Goal: Task Accomplishment & Management: Manage account settings

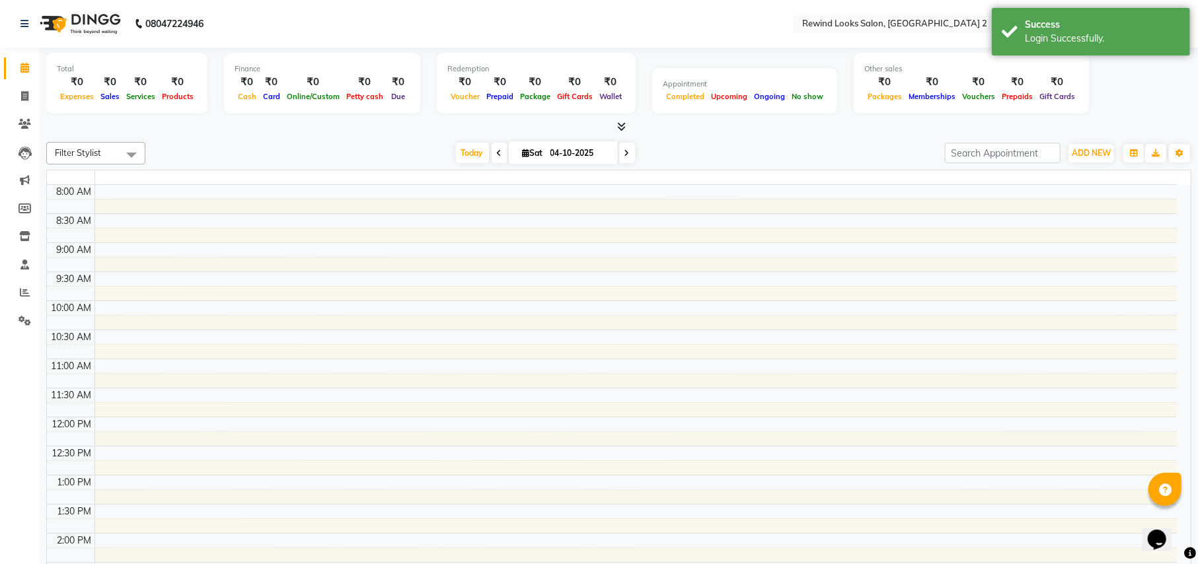
select select "en"
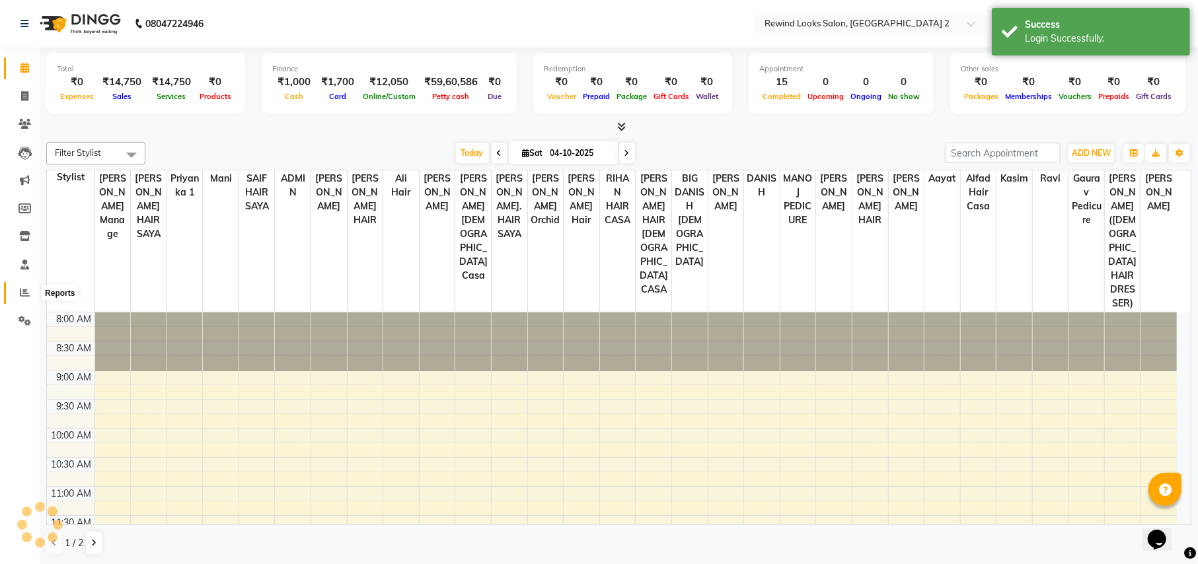
click at [20, 288] on icon at bounding box center [25, 292] width 10 height 10
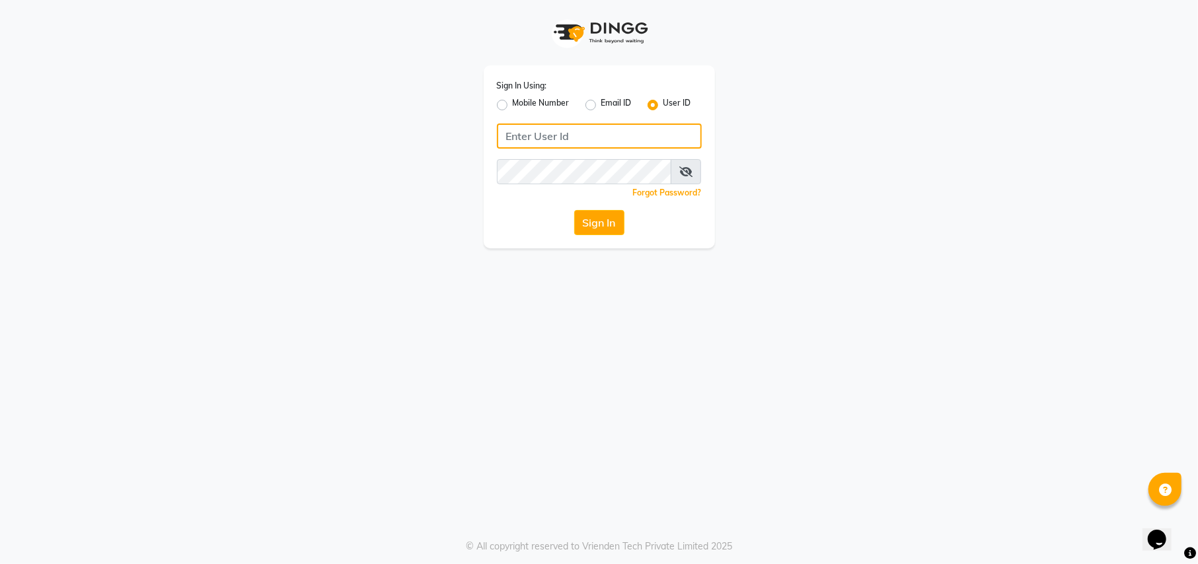
click at [558, 140] on input "Username" at bounding box center [599, 136] width 205 height 25
type input "R"
click at [533, 133] on input "rewinlooks" at bounding box center [599, 136] width 205 height 25
click at [535, 133] on input "rewinlooks" at bounding box center [599, 136] width 205 height 25
click at [601, 215] on button "Sign In" at bounding box center [599, 222] width 50 height 25
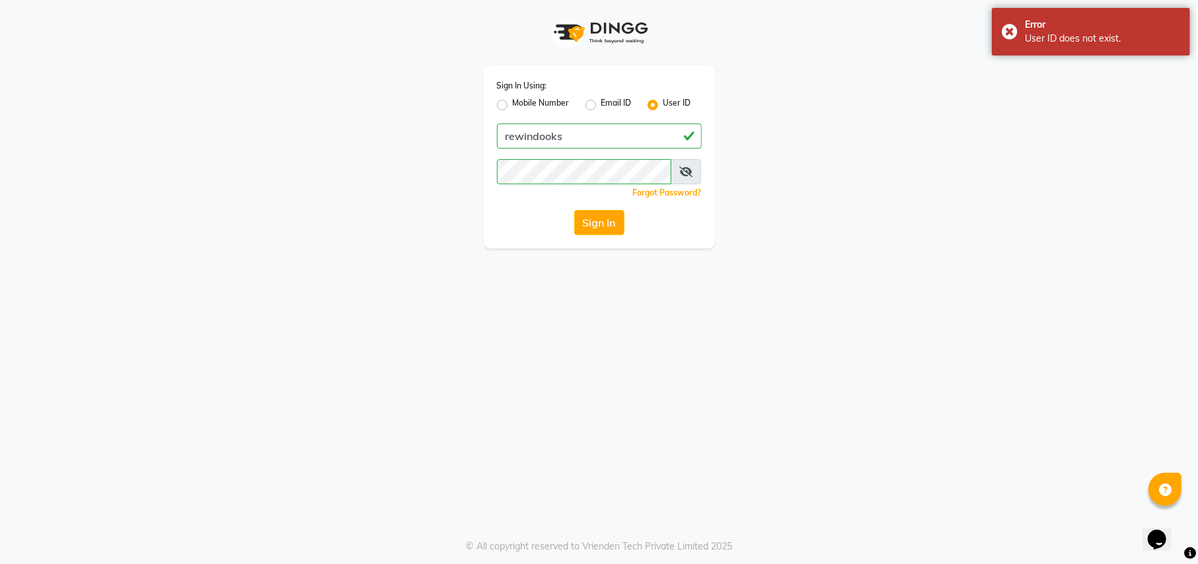
click at [686, 170] on icon at bounding box center [685, 172] width 13 height 11
click at [539, 135] on input "rewindooks" at bounding box center [599, 136] width 205 height 25
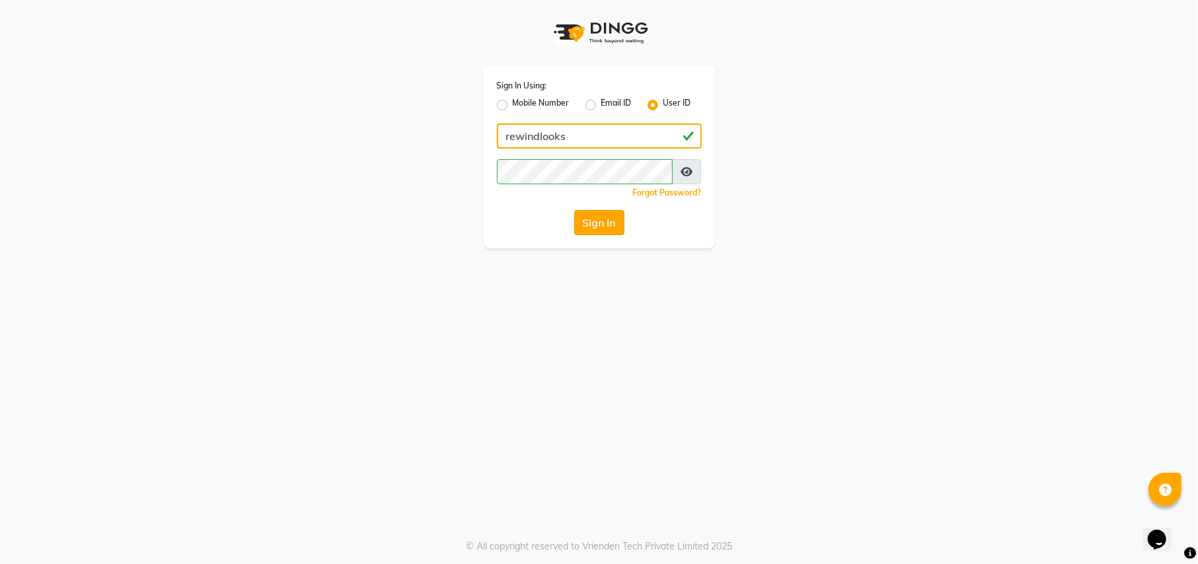
type input "rewindlooks"
click at [593, 218] on button "Sign In" at bounding box center [599, 222] width 50 height 25
click at [593, 218] on div "Sign In" at bounding box center [599, 222] width 205 height 25
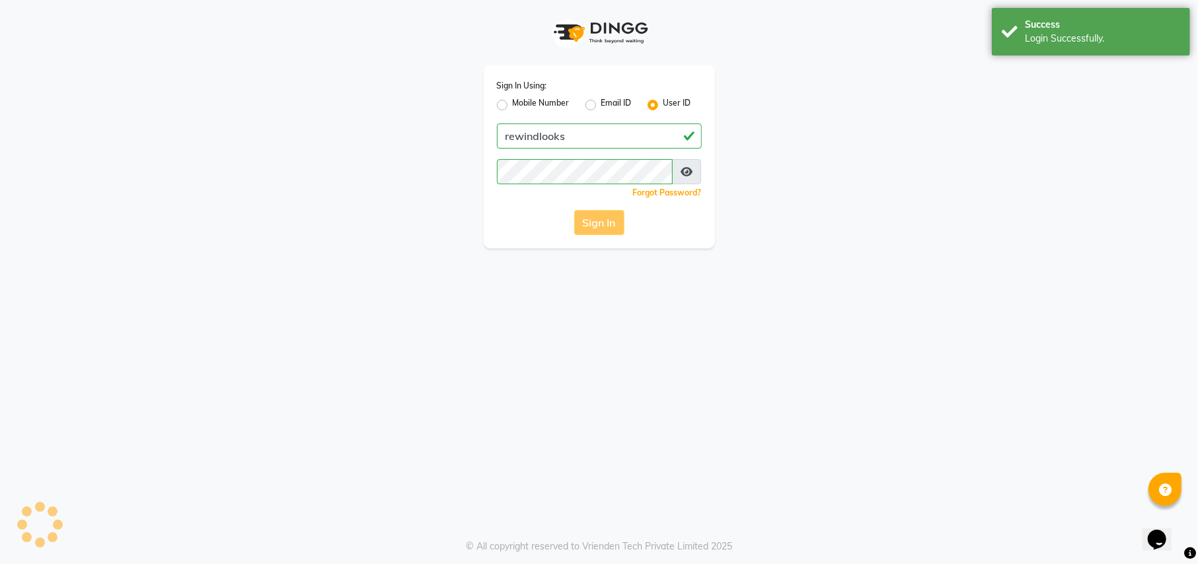
click at [593, 218] on div "Sign In" at bounding box center [599, 222] width 205 height 25
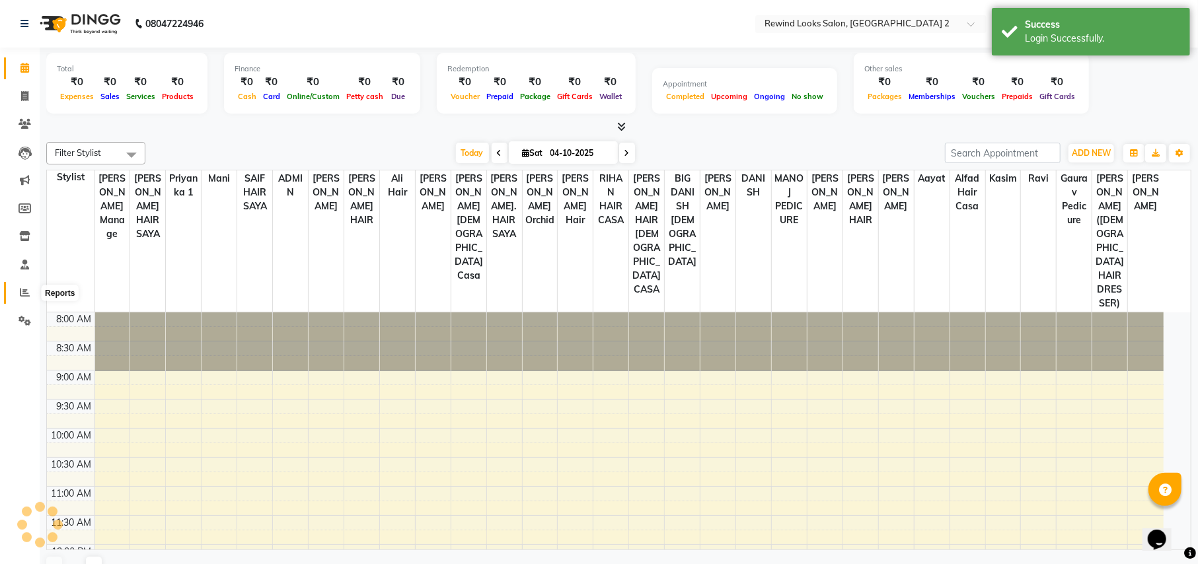
select select "en"
click at [25, 289] on icon at bounding box center [25, 292] width 10 height 10
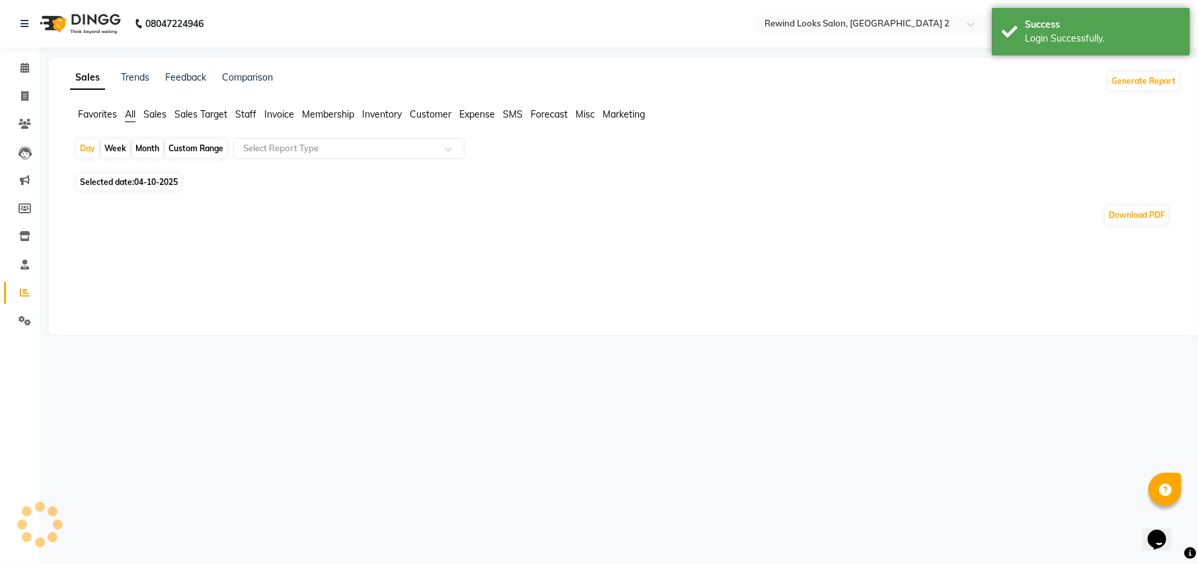
click at [152, 147] on div "Month" at bounding box center [147, 148] width 30 height 19
select select "10"
select select "2025"
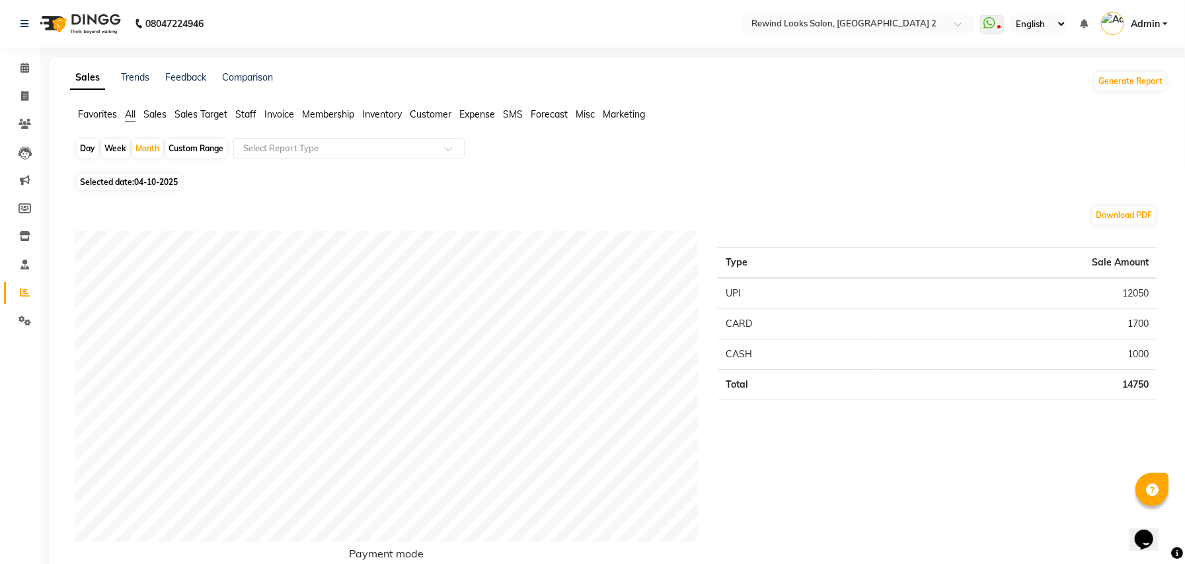
click at [241, 114] on span "Staff" at bounding box center [245, 114] width 21 height 12
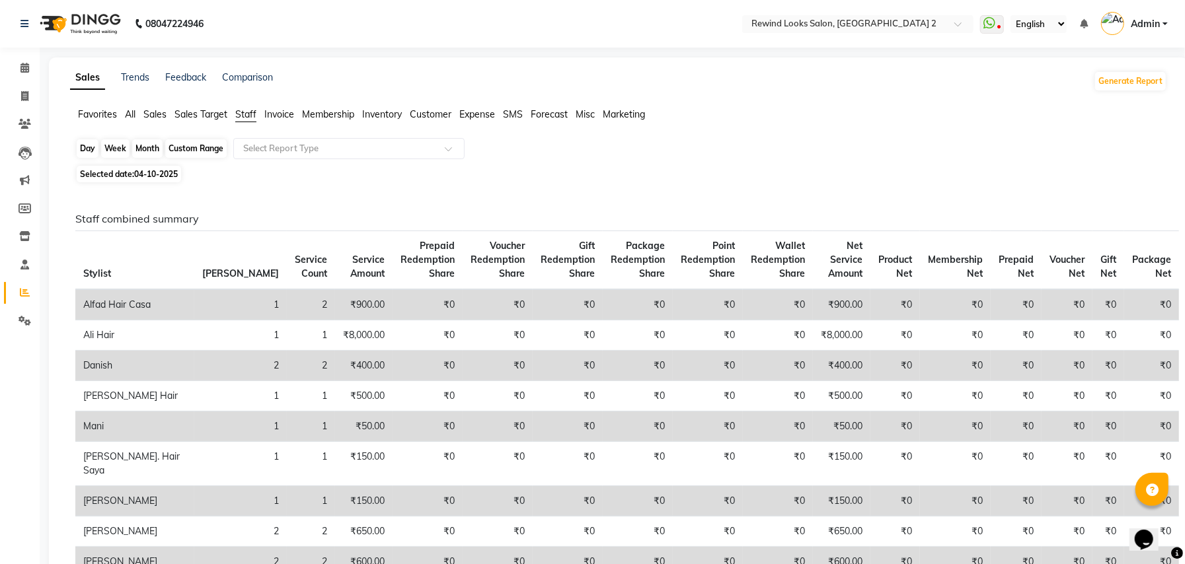
click at [148, 151] on div "Month" at bounding box center [147, 148] width 30 height 19
select select "10"
select select "2025"
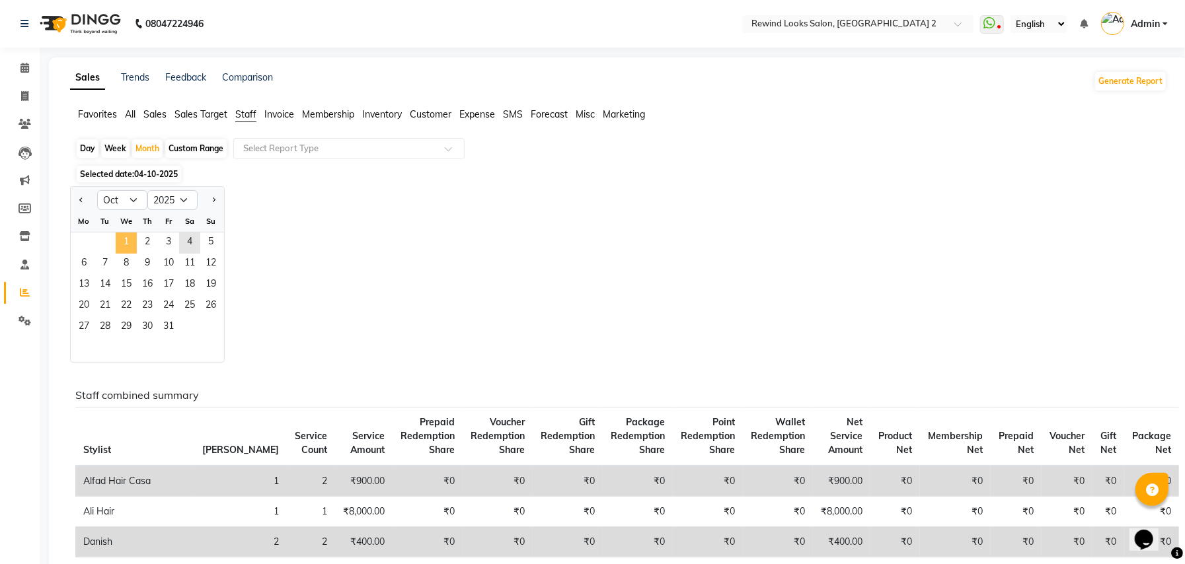
click at [133, 241] on span "1" at bounding box center [126, 243] width 21 height 21
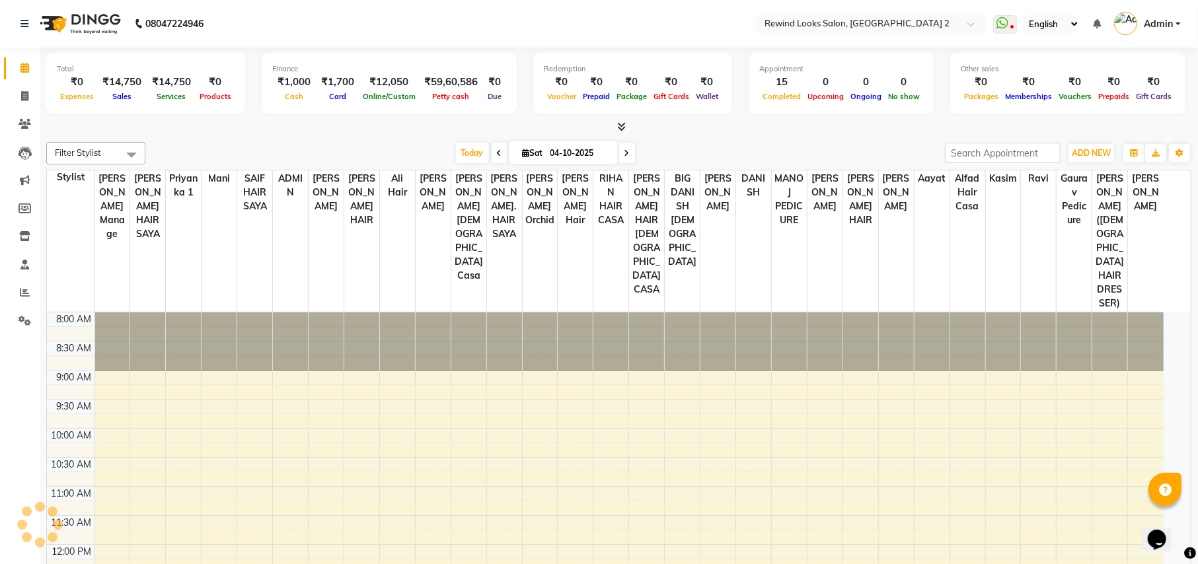
select select "en"
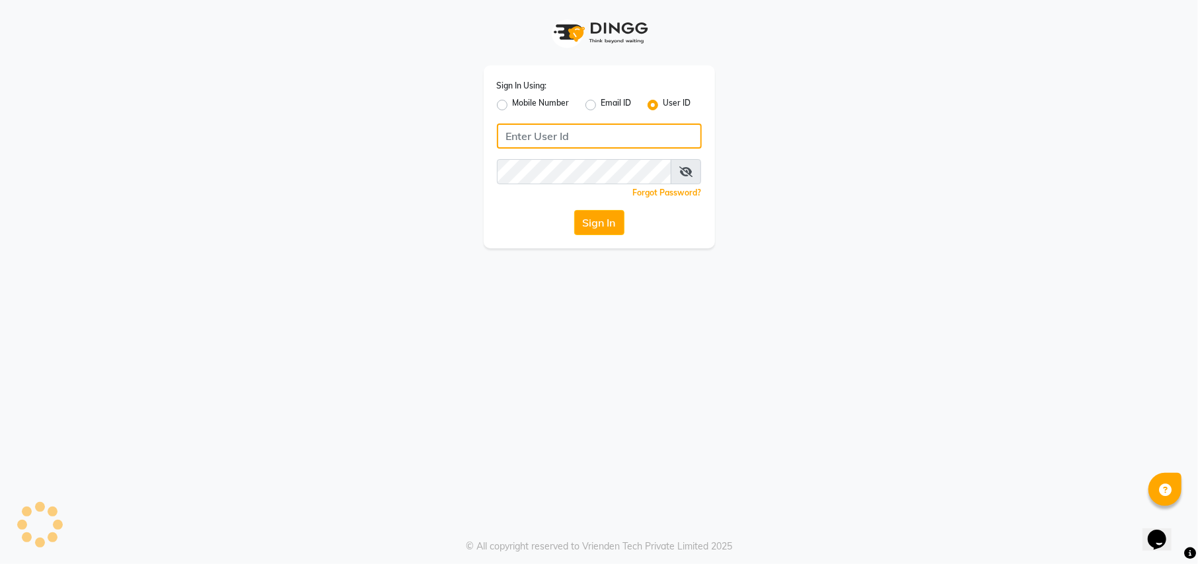
click at [531, 132] on input "Username" at bounding box center [599, 136] width 205 height 25
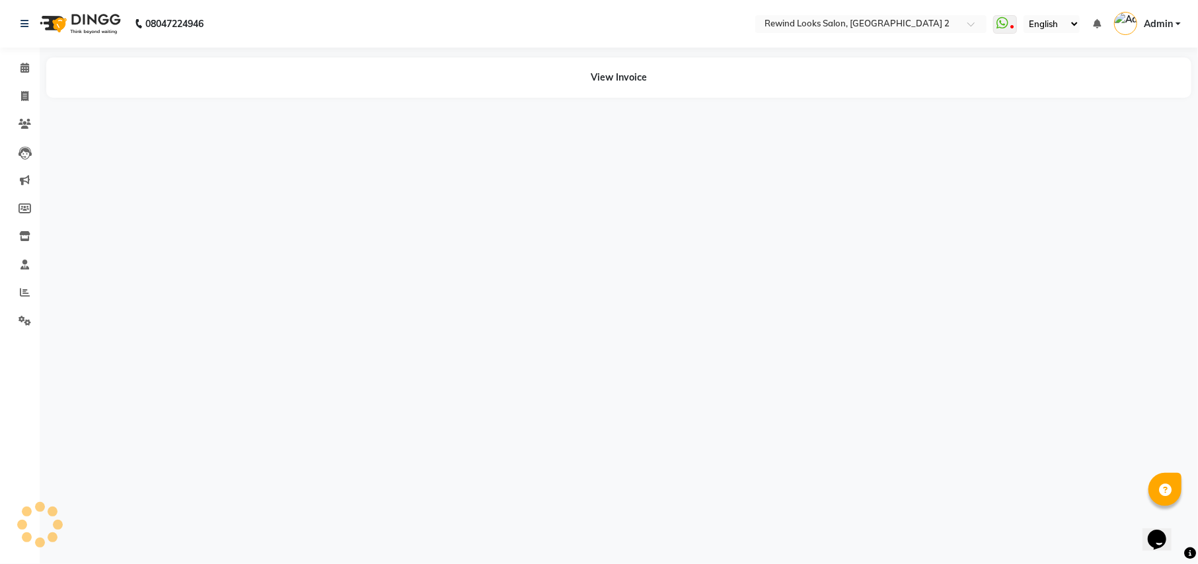
select select "en"
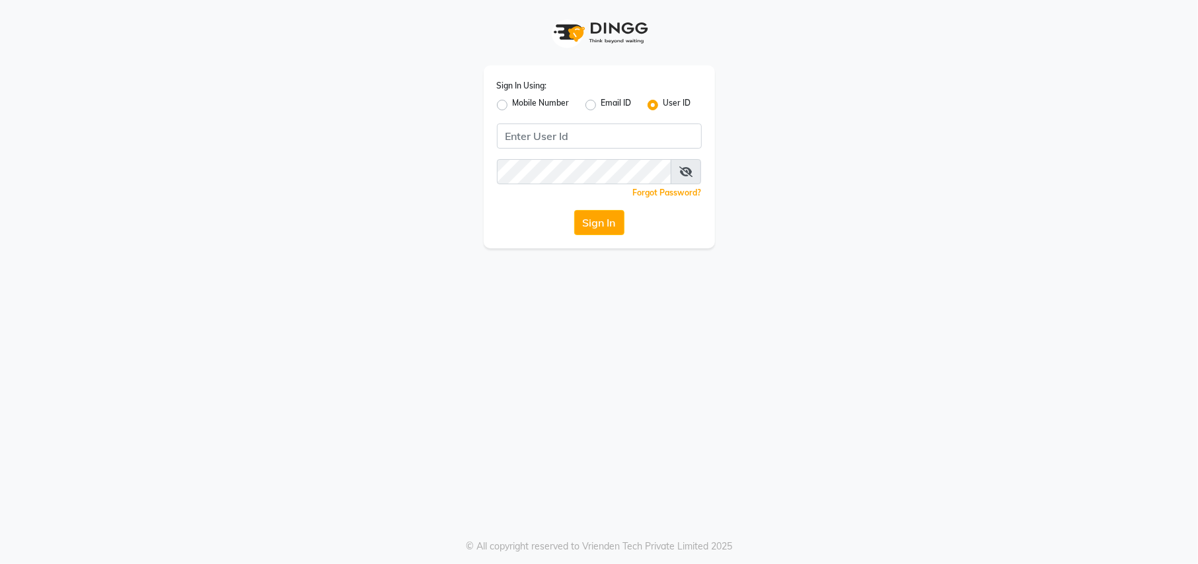
click at [513, 107] on label "Mobile Number" at bounding box center [541, 105] width 57 height 16
click at [513, 106] on input "Mobile Number" at bounding box center [517, 101] width 9 height 9
radio input "true"
radio input "false"
click at [589, 133] on input "Username" at bounding box center [621, 136] width 161 height 25
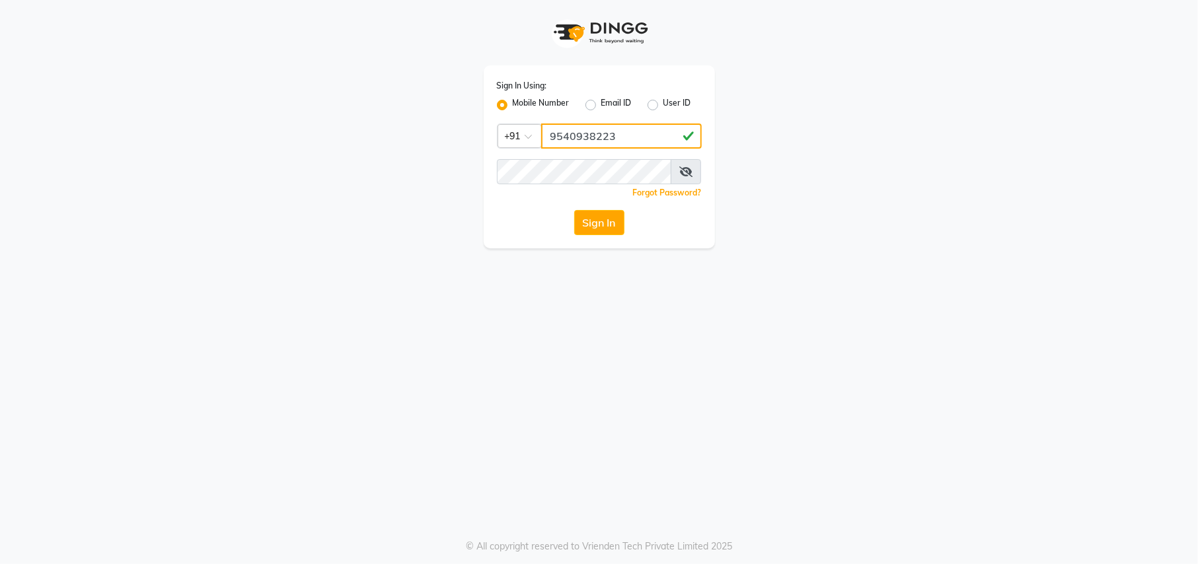
type input "9540938223"
click at [608, 217] on button "Sign In" at bounding box center [599, 222] width 50 height 25
